Goal: Task Accomplishment & Management: Use online tool/utility

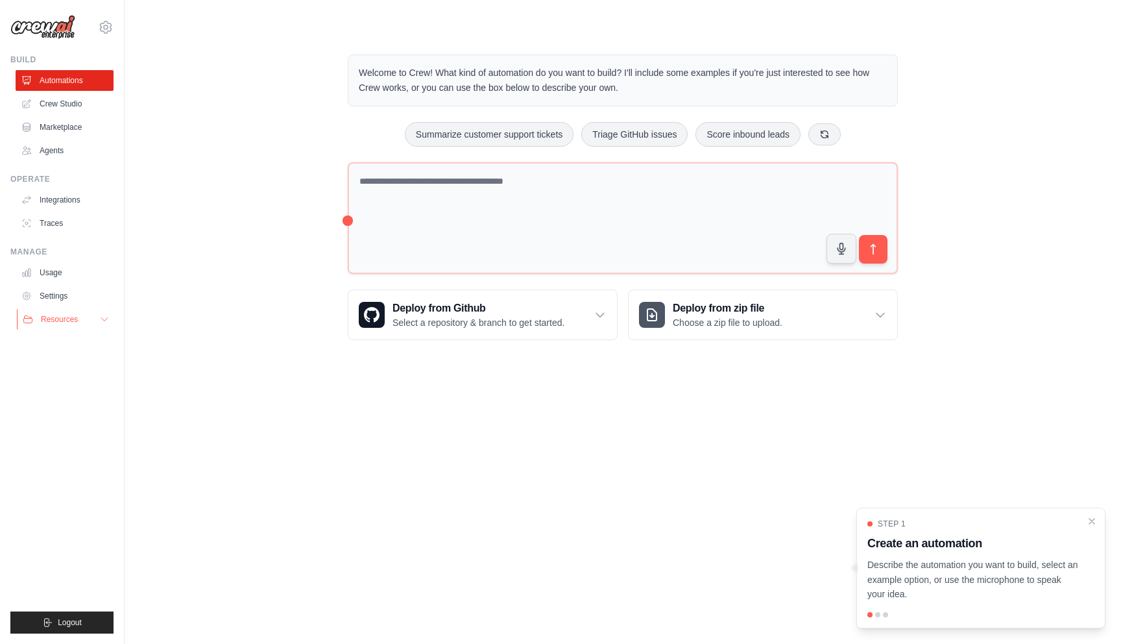
click at [60, 321] on span "Resources" at bounding box center [59, 319] width 37 height 10
click at [1097, 520] on icon "Close walkthrough" at bounding box center [1092, 521] width 12 height 12
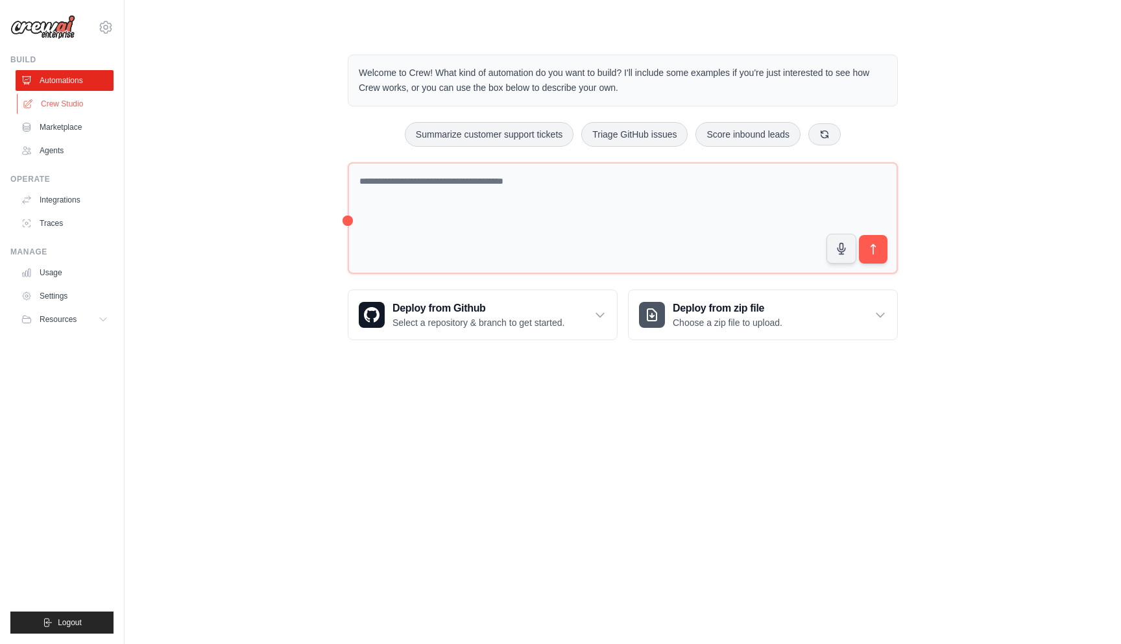
click at [56, 103] on link "Crew Studio" at bounding box center [66, 103] width 98 height 21
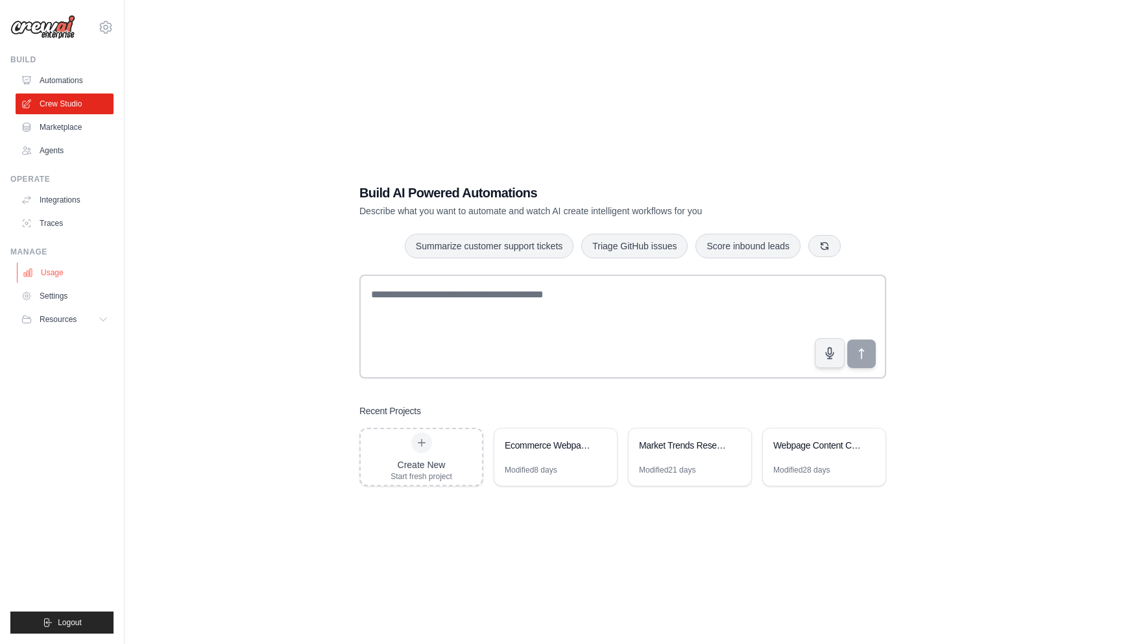
click at [36, 269] on link "Usage" at bounding box center [66, 272] width 98 height 21
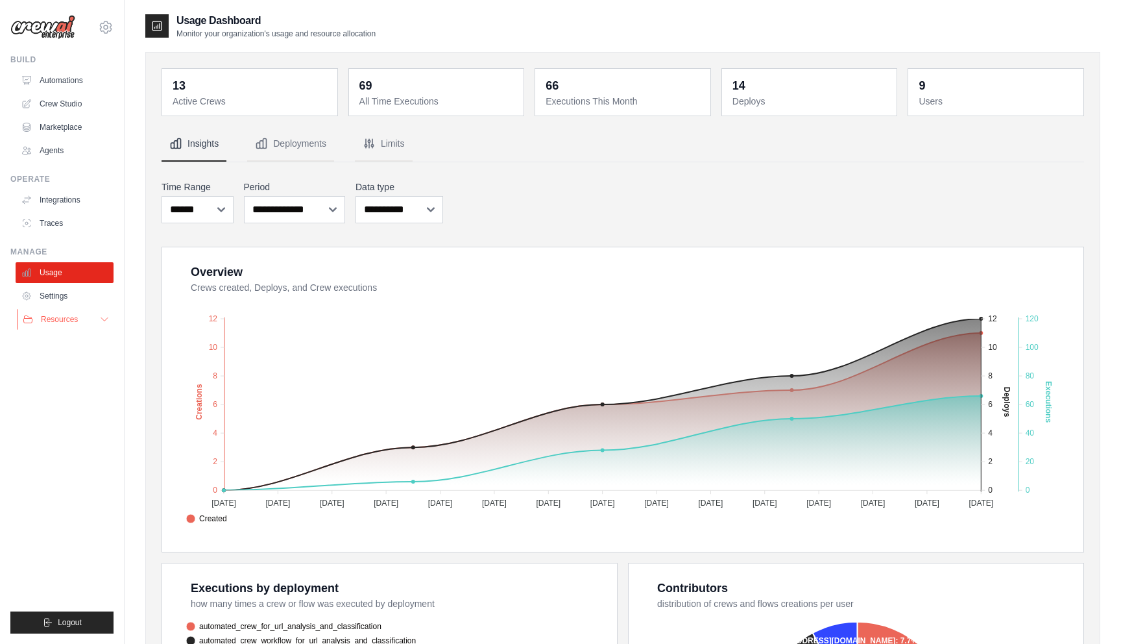
click at [66, 321] on span "Resources" at bounding box center [59, 319] width 37 height 10
click at [61, 400] on span "Video Tutorials" at bounding box center [71, 403] width 51 height 10
click at [61, 203] on link "Integrations" at bounding box center [66, 200] width 98 height 21
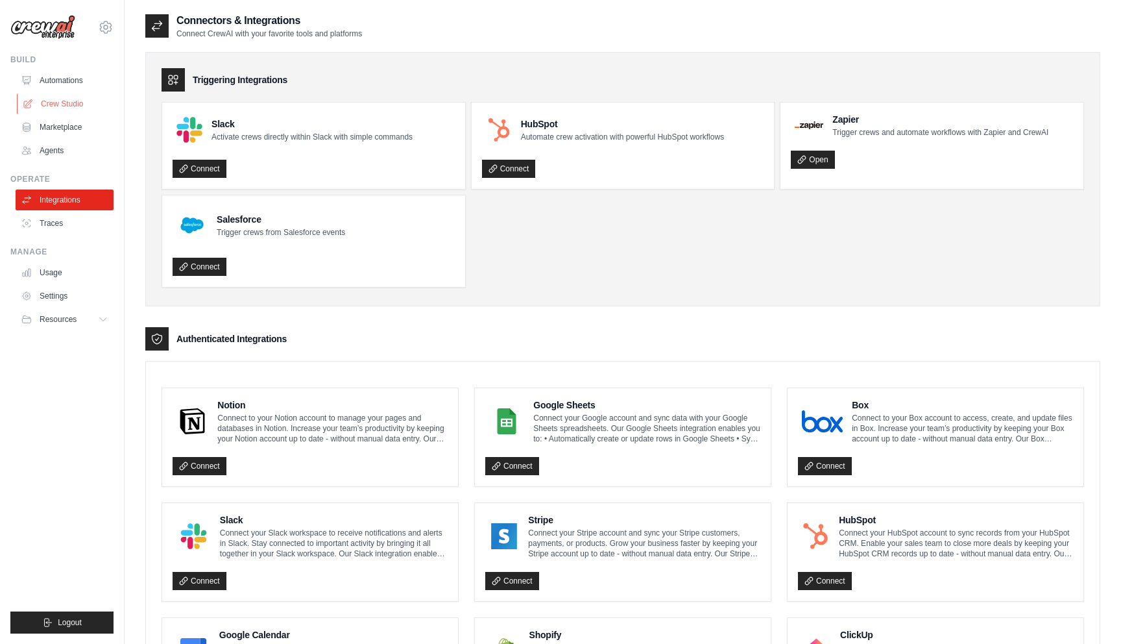
click at [66, 105] on link "Crew Studio" at bounding box center [66, 103] width 98 height 21
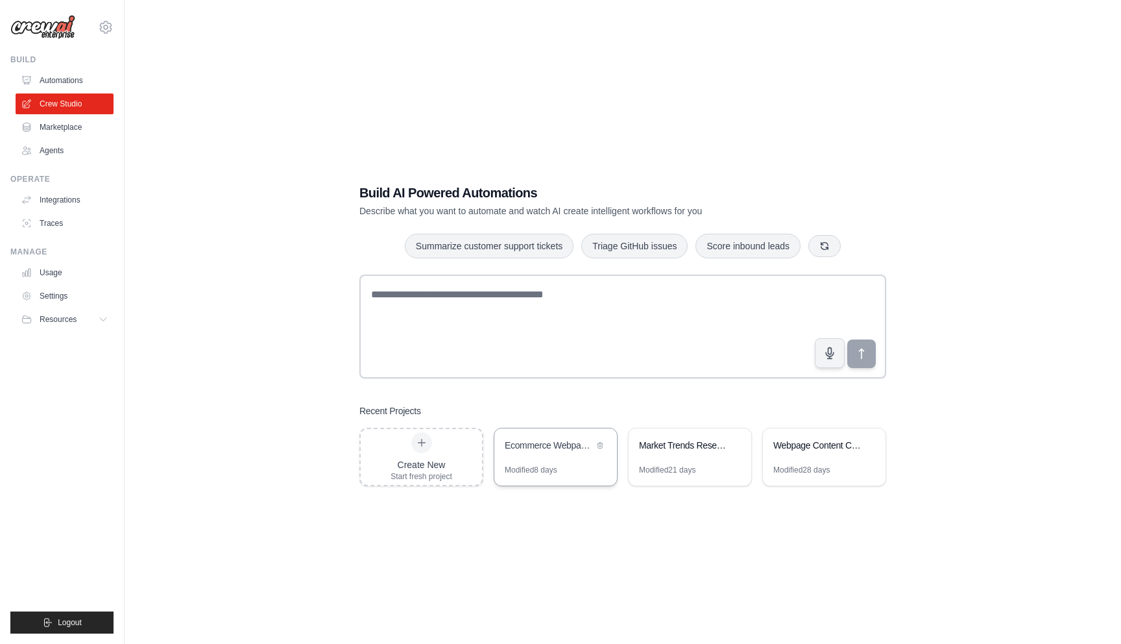
click at [564, 459] on div "Ecommerce Webpage Classifier" at bounding box center [556, 446] width 123 height 36
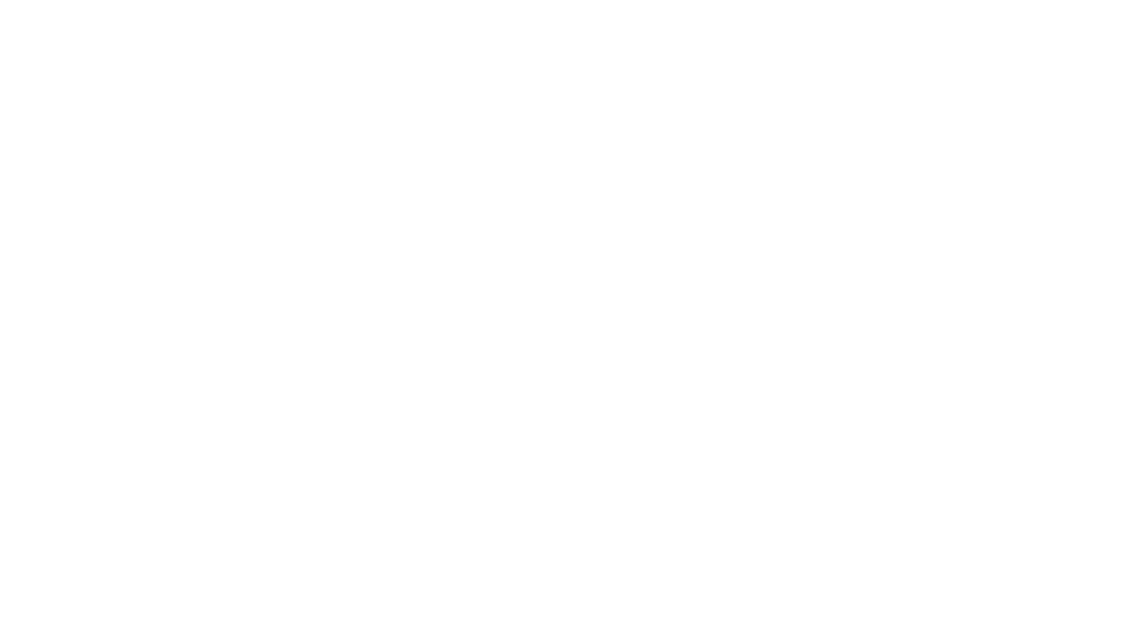
click at [557, 0] on html at bounding box center [560, 0] width 1121 height 0
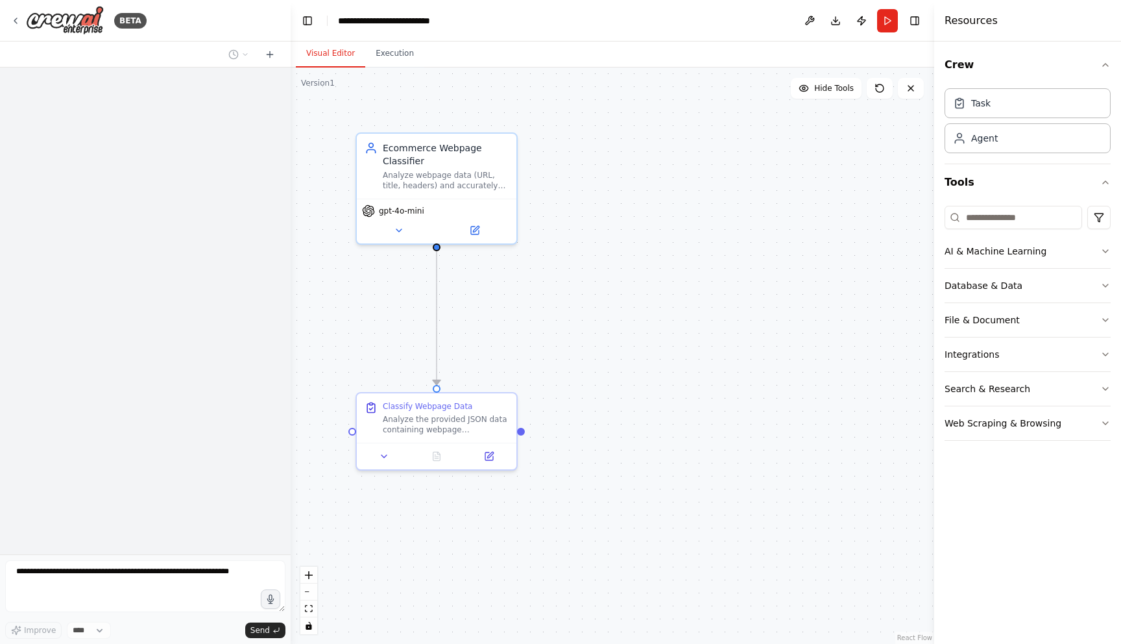
scroll to position [643, 0]
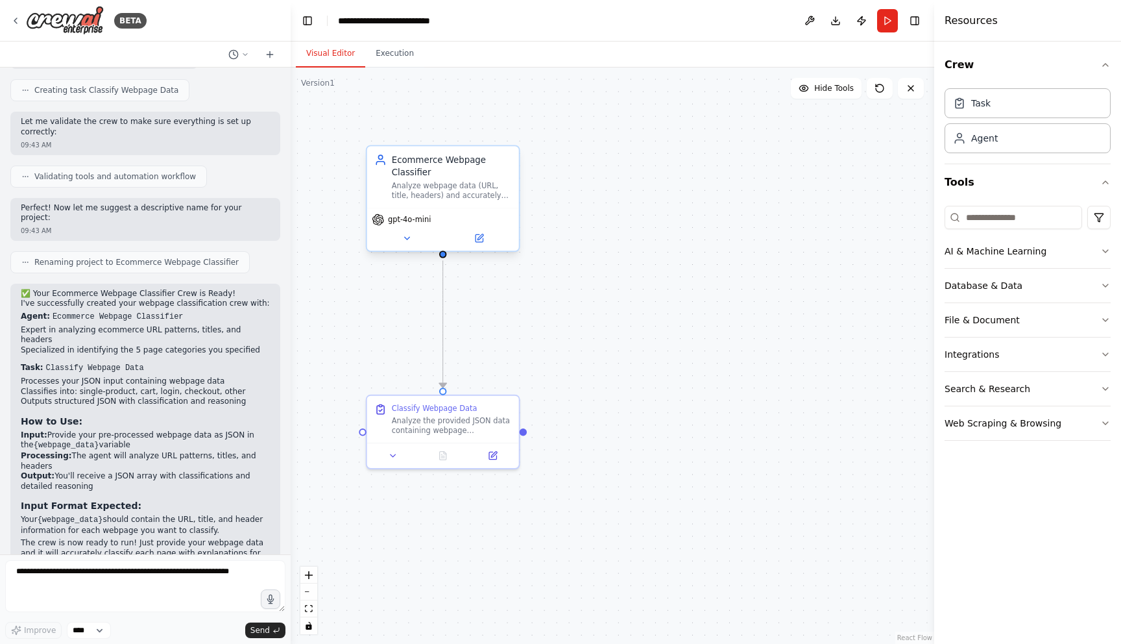
click at [456, 199] on div "Analyze webpage data (URL, title, headers) and accurately classify ecommerce pa…" at bounding box center [452, 190] width 120 height 19
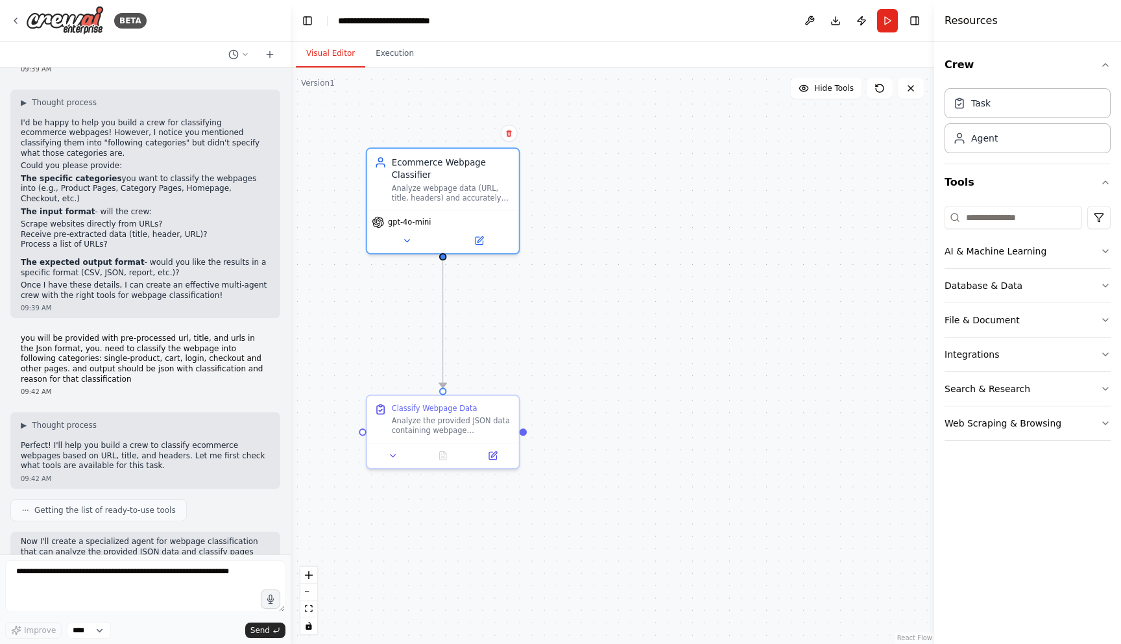
scroll to position [0, 0]
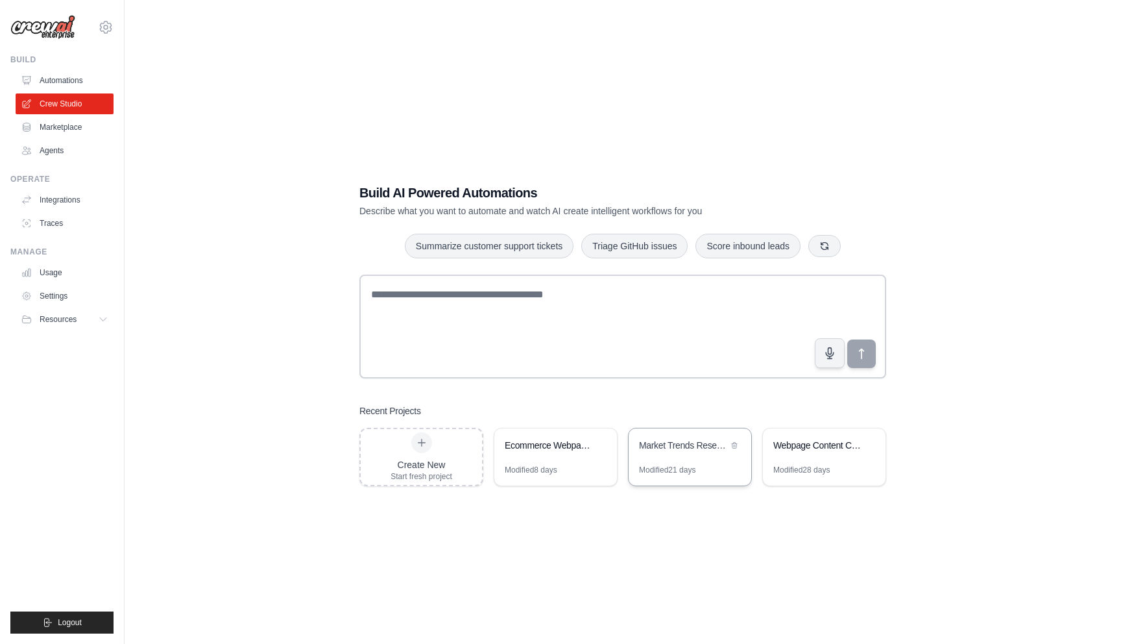
click at [689, 445] on div "Market Trends Research & Analysis" at bounding box center [683, 445] width 89 height 13
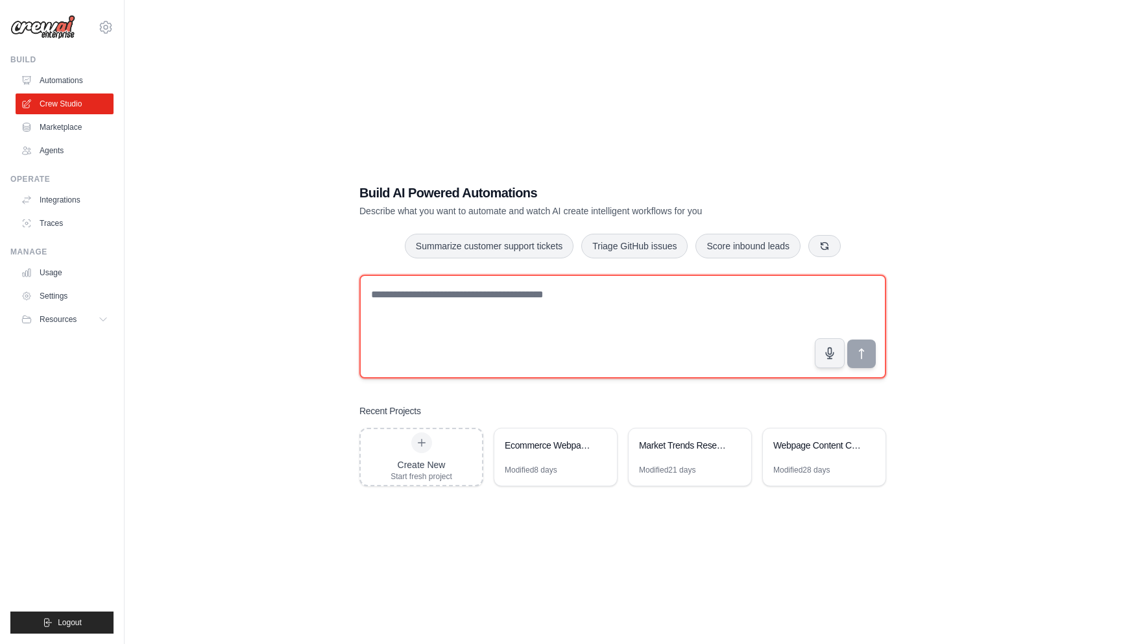
click at [434, 328] on textarea at bounding box center [623, 327] width 527 height 104
type textarea "*"
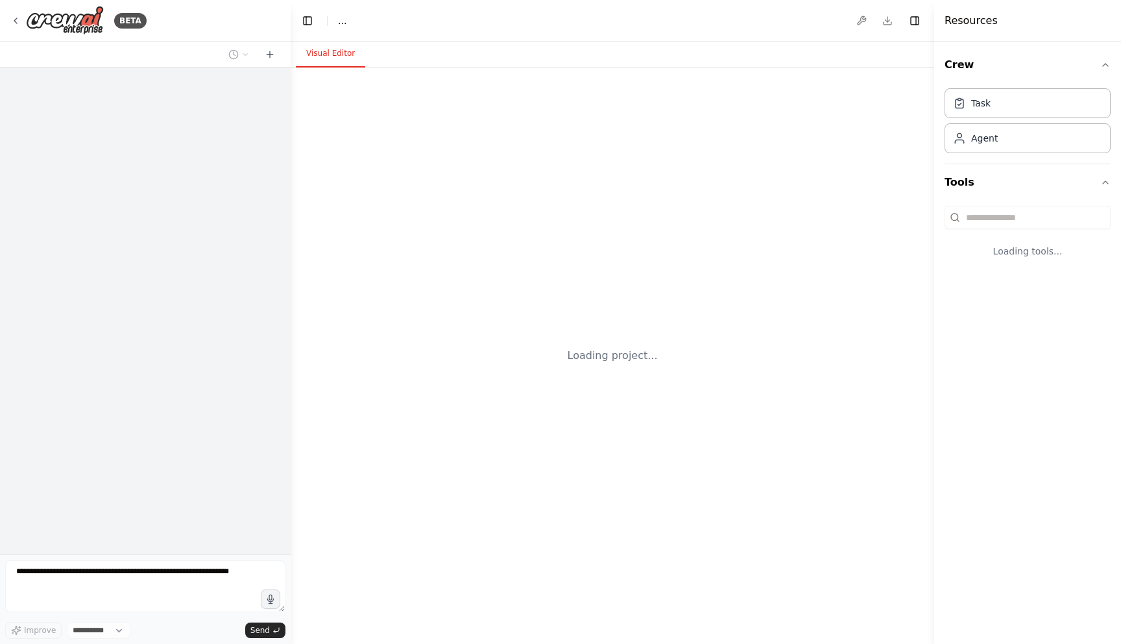
select select "****"
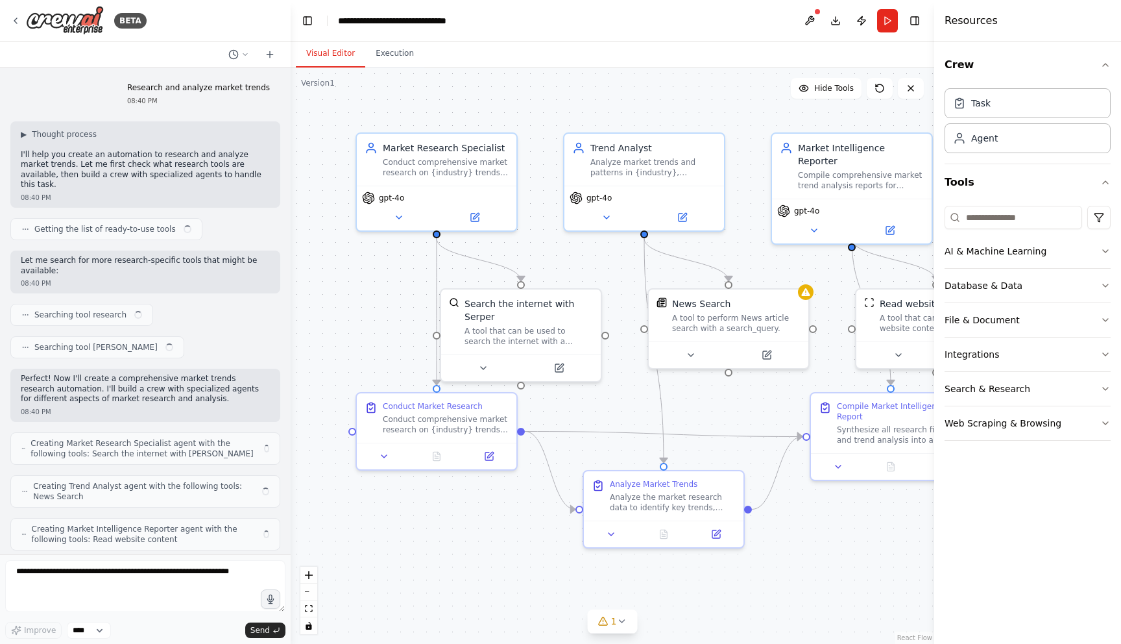
scroll to position [227, 0]
